Goal: Find specific page/section: Find specific page/section

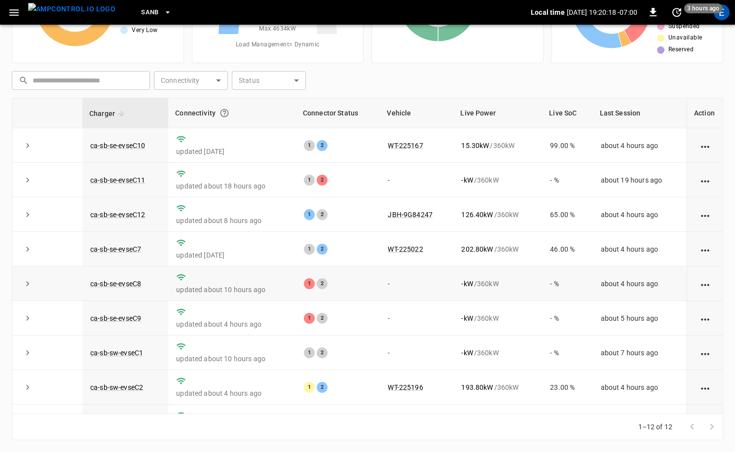
scroll to position [116, 0]
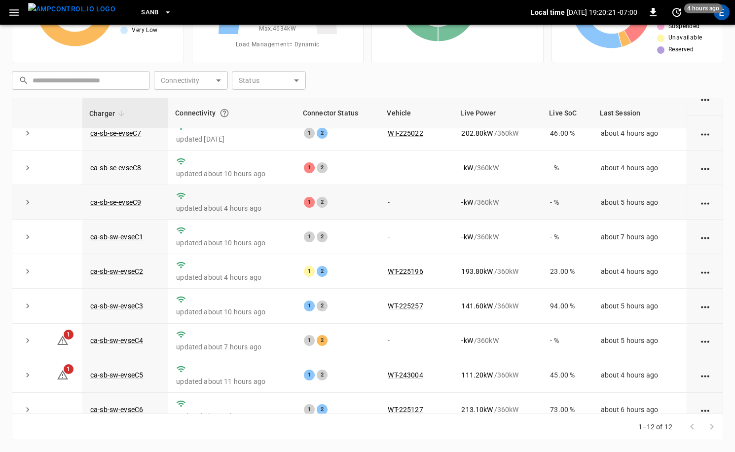
click at [443, 195] on td "-" at bounding box center [416, 202] width 73 height 35
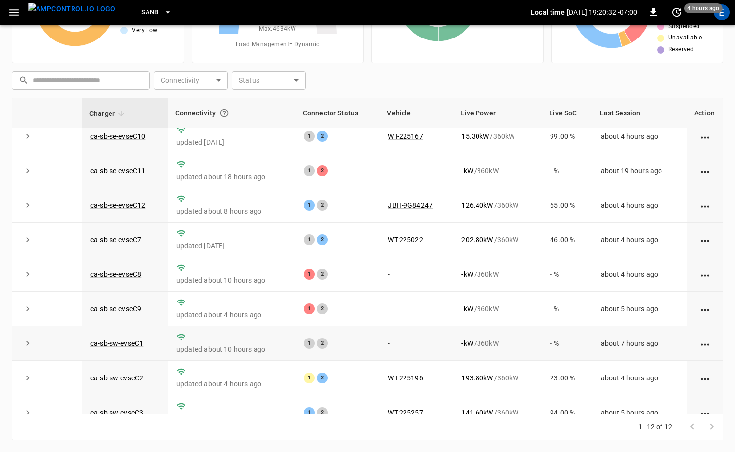
scroll to position [0, 0]
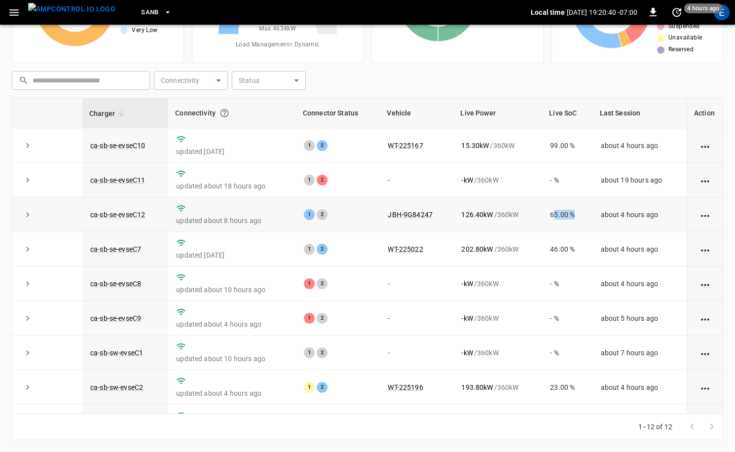
drag, startPoint x: 557, startPoint y: 218, endPoint x: 578, endPoint y: 218, distance: 20.2
click at [578, 218] on td "65.00 %" at bounding box center [567, 214] width 50 height 35
drag, startPoint x: 555, startPoint y: 219, endPoint x: 551, endPoint y: 228, distance: 10.0
click at [555, 219] on td "65.00 %" at bounding box center [567, 214] width 50 height 35
drag, startPoint x: 545, startPoint y: 247, endPoint x: 591, endPoint y: 245, distance: 45.9
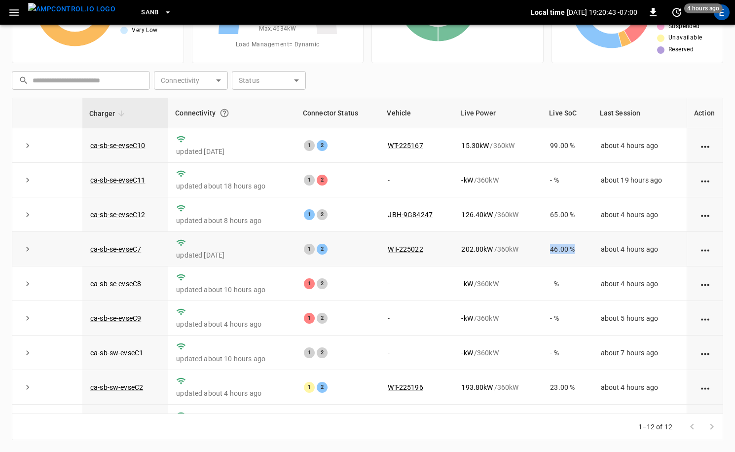
click at [591, 245] on td "46.00 %" at bounding box center [567, 249] width 50 height 35
click at [133, 284] on link "ca-sb-se-evseC8" at bounding box center [115, 284] width 55 height 12
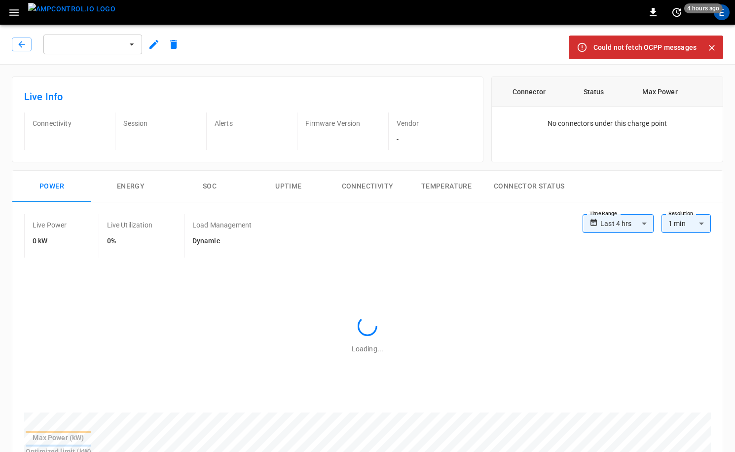
click at [714, 50] on icon "Close" at bounding box center [712, 48] width 6 height 6
click at [709, 48] on icon "Close" at bounding box center [712, 48] width 10 height 10
click at [714, 47] on icon "Close" at bounding box center [712, 48] width 10 height 10
